Goal: Check status: Check status

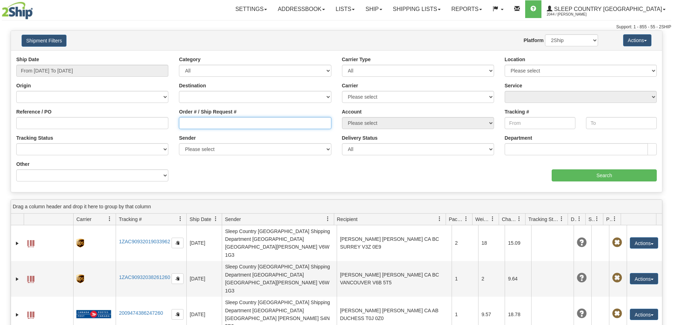
click at [211, 128] on input "Order # / Ship Request #" at bounding box center [255, 123] width 152 height 12
paste input "D425103470000002148001"
drag, startPoint x: 253, startPoint y: 122, endPoint x: 60, endPoint y: 122, distance: 192.6
click at [60, 56] on div "Reference / PO Order # / Ship Request # D425103470000002148001 Account Please s…" at bounding box center [336, 56] width 651 height 0
type input "D425103470000002148001"
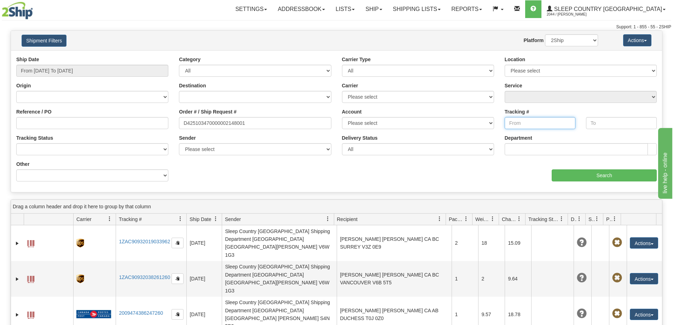
click at [534, 121] on input "Tracking #" at bounding box center [539, 123] width 71 height 12
paste input "D425103470000002148001"
type input "D425103470000002148001"
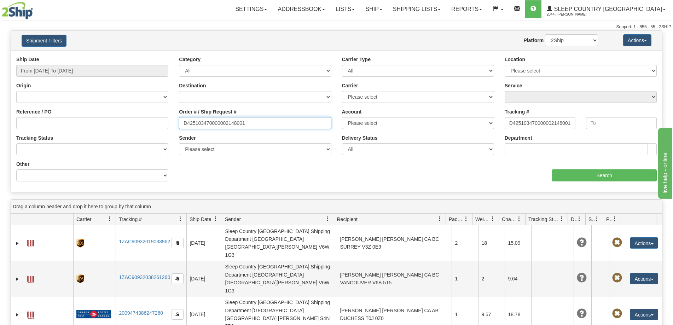
drag, startPoint x: 143, startPoint y: 122, endPoint x: 87, endPoint y: 128, distance: 55.7
click at [87, 56] on div "Reference / PO Order # / Ship Request # D425103470000002148001 Account Please s…" at bounding box center [336, 56] width 651 height 0
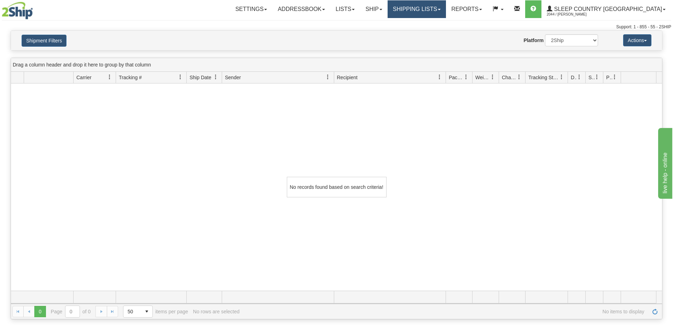
click at [446, 9] on link "Shipping lists" at bounding box center [416, 9] width 58 height 18
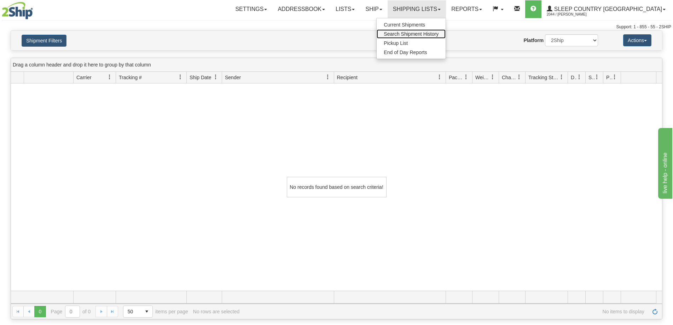
click at [434, 32] on span "Search Shipment History" at bounding box center [411, 34] width 55 height 6
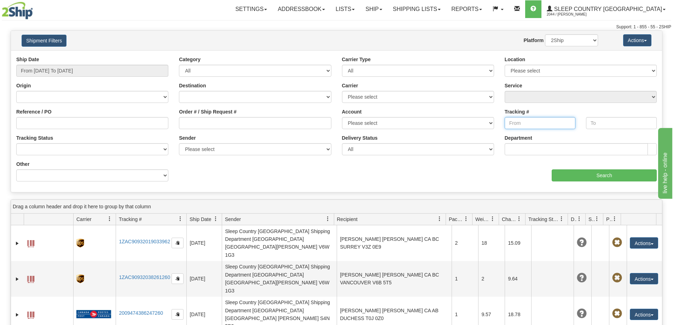
click at [521, 125] on input "Tracking #" at bounding box center [539, 123] width 71 height 12
paste input "D425103470000002148001"
type input "D425103470000002148001"
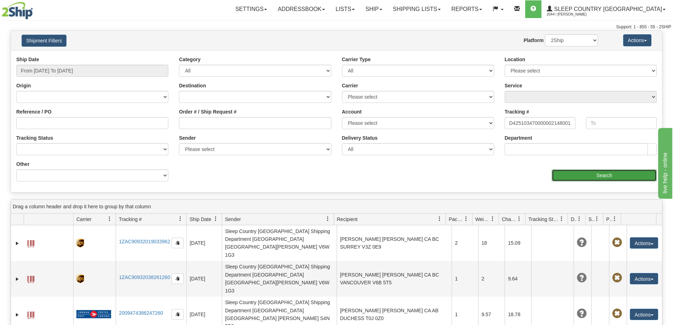
click at [569, 174] on input "Search" at bounding box center [603, 175] width 105 height 12
